Goal: Task Accomplishment & Management: Use online tool/utility

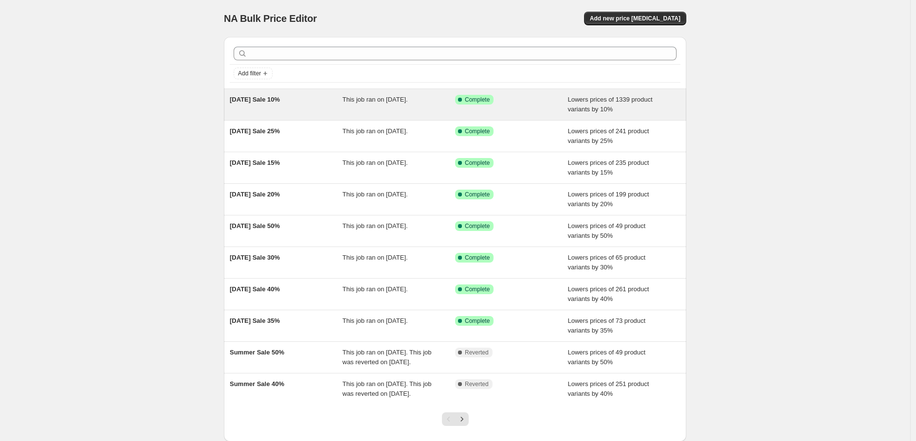
click at [281, 112] on div "[DATE] Sale 10%" at bounding box center [286, 104] width 113 height 19
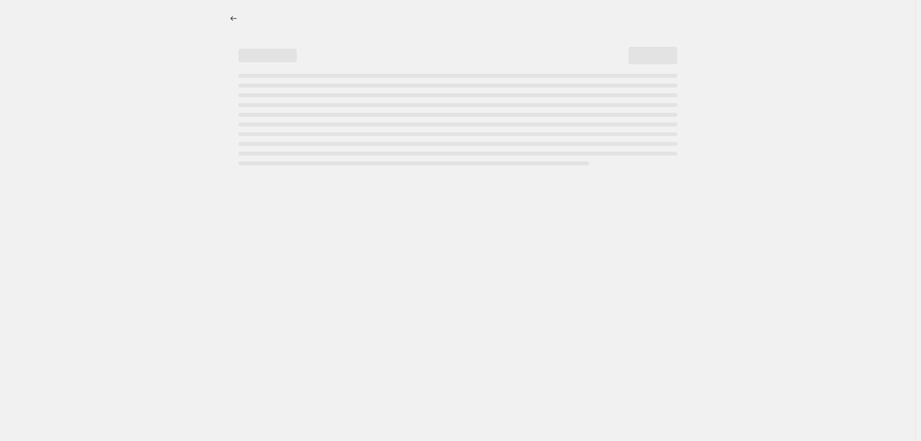
select select "percentage"
select select "collection"
